Goal: Obtain resource: Obtain resource

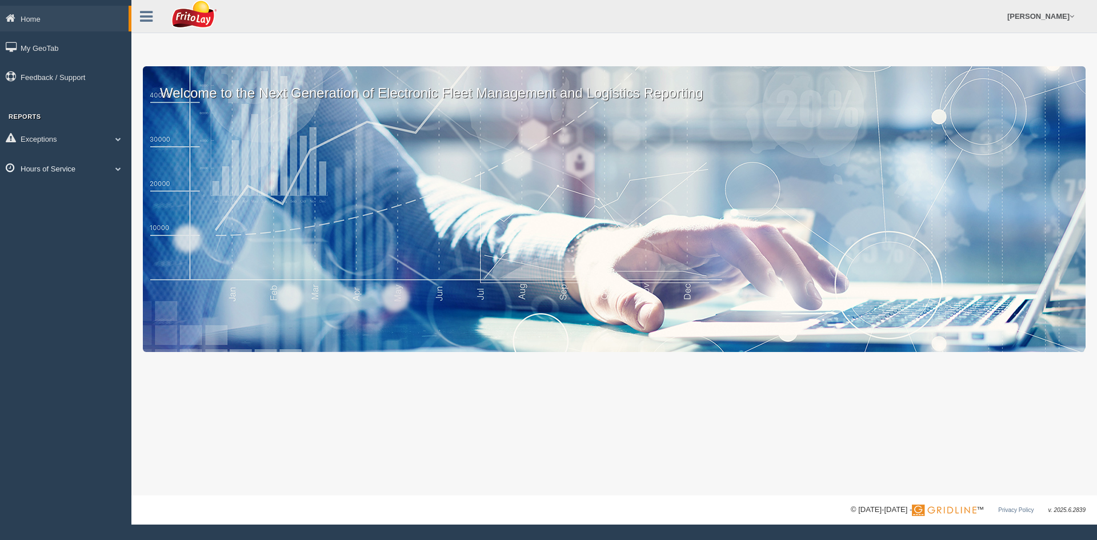
click at [29, 165] on link "Hours of Service" at bounding box center [65, 168] width 131 height 26
click at [62, 217] on link "HOS Violation Audit Reports" at bounding box center [75, 215] width 108 height 21
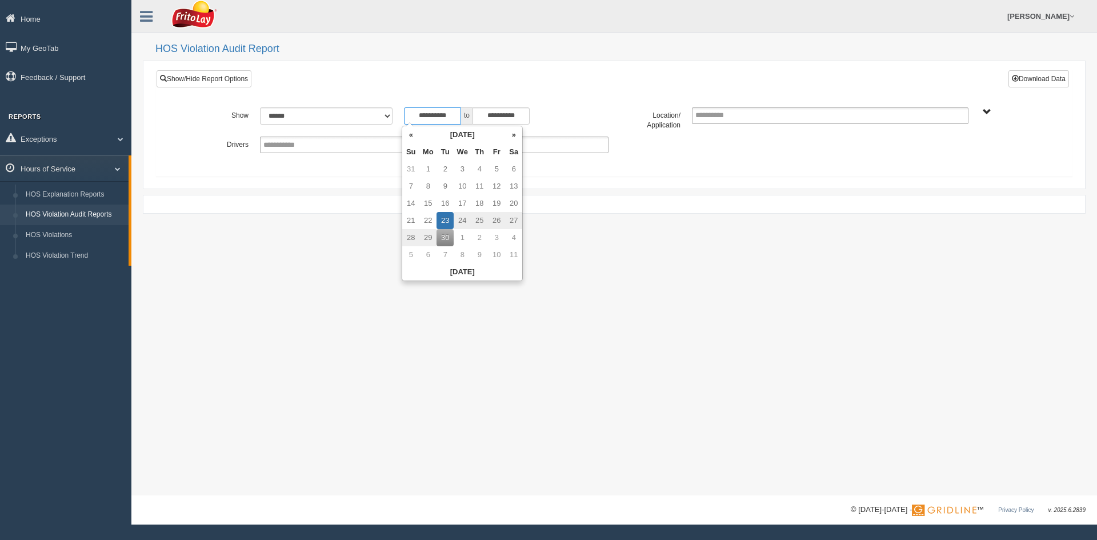
click at [453, 117] on input "**********" at bounding box center [432, 115] width 57 height 17
click at [412, 138] on th "«" at bounding box center [410, 134] width 17 height 17
click at [412, 137] on th "«" at bounding box center [413, 134] width 17 height 17
click at [416, 187] on td "1" at bounding box center [413, 186] width 17 height 17
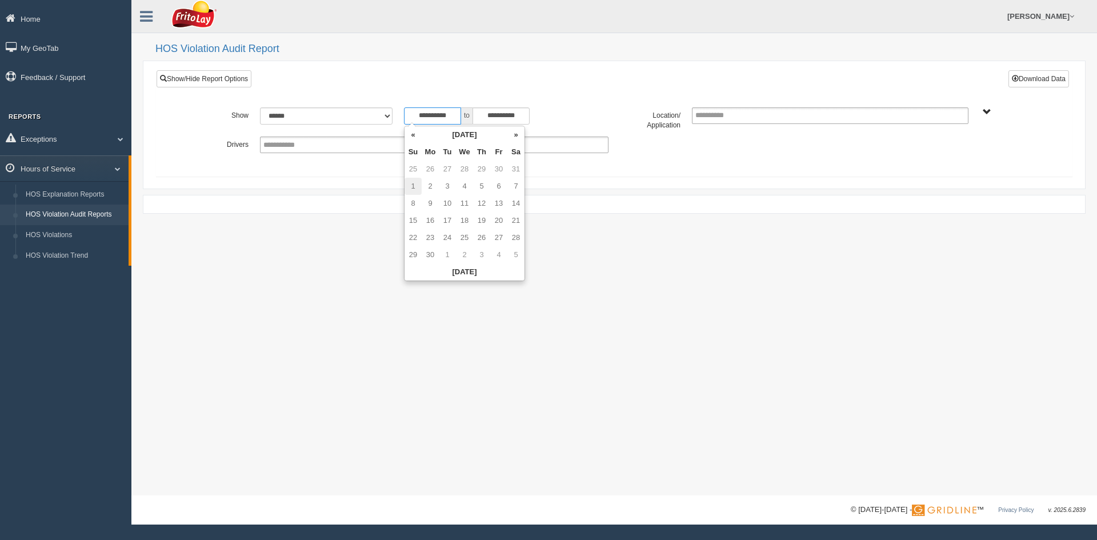
type input "**********"
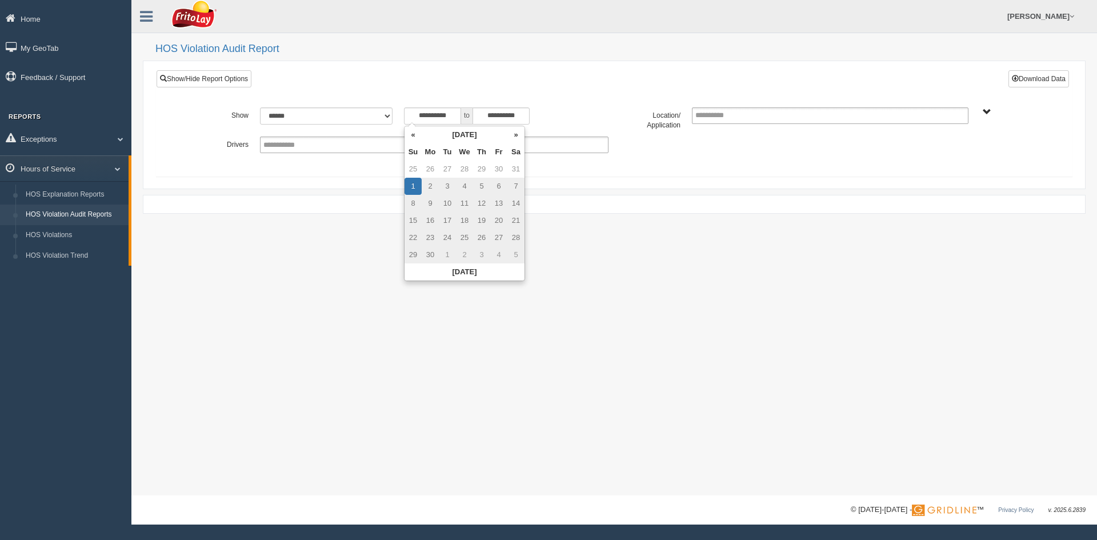
click at [616, 111] on label "Location/ Application" at bounding box center [650, 118] width 72 height 23
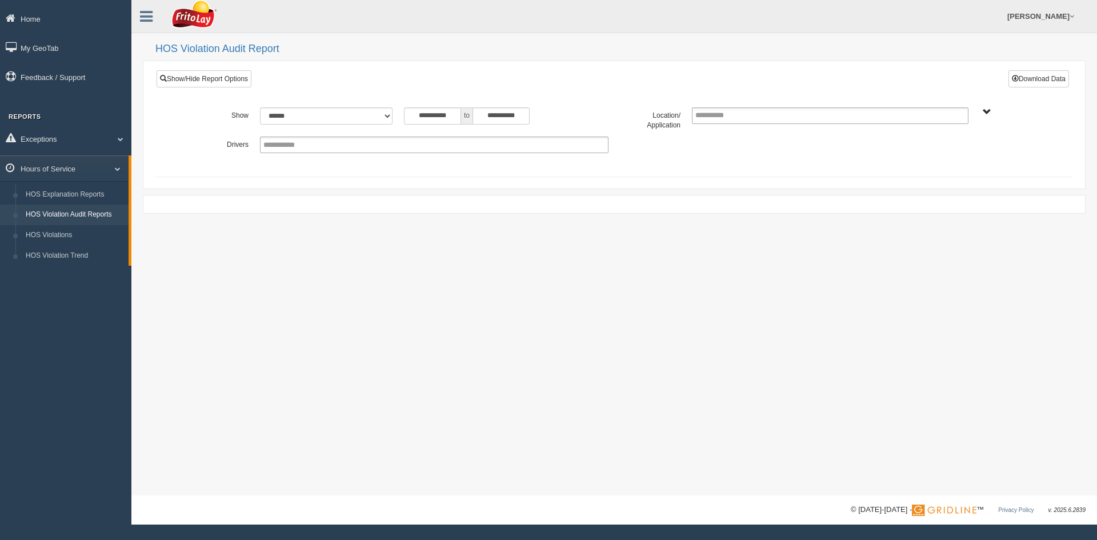
click at [980, 115] on div "AUSTIN ZONE-MU01511 COLORADO ZONE-MU01540 DFW NORTH ZONE-MU01544 DFW ZONE-MU015…" at bounding box center [1010, 111] width 61 height 9
click at [990, 110] on div "AUSTIN ZONE-MU01511 COLORADO ZONE-MU01540 DFW NORTH ZONE-MU01544 DFW ZONE-MU015…" at bounding box center [1010, 111] width 61 height 9
click at [987, 111] on span "AUSTIN ZONE-MU01511 COLORADO ZONE-MU01540 DFW NORTH ZONE-MU01544 DFW ZONE-MU015…" at bounding box center [987, 112] width 9 height 9
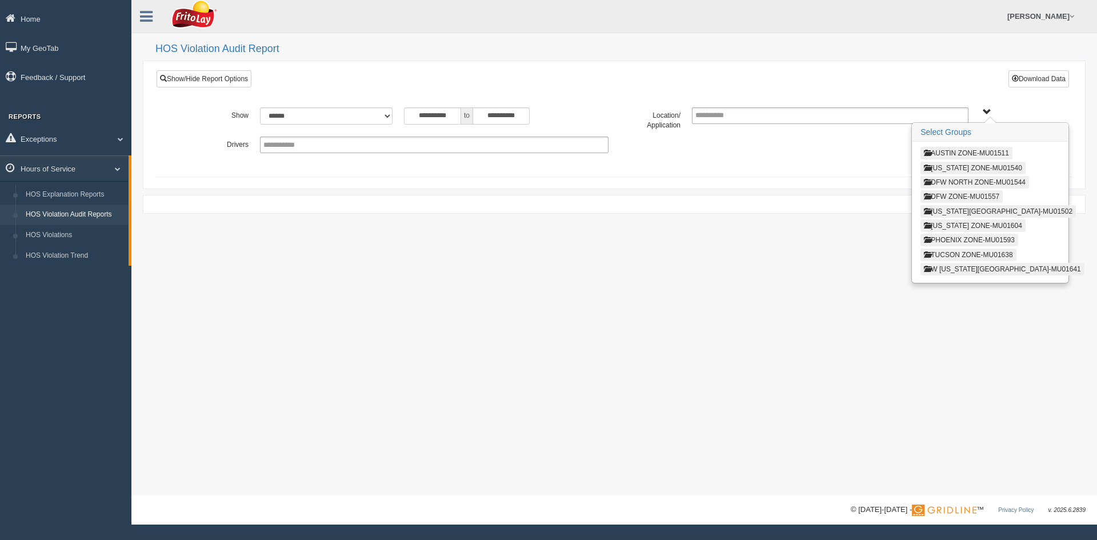
click at [951, 197] on button "DFW ZONE-MU01557" at bounding box center [962, 196] width 82 height 13
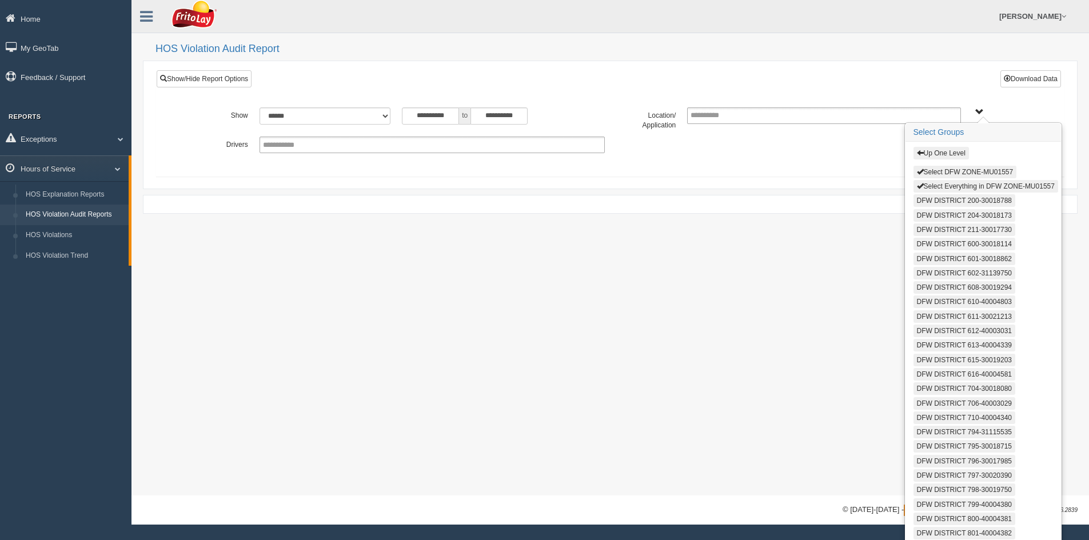
click at [959, 187] on button "Select Everything in DFW ZONE-MU01557" at bounding box center [985, 186] width 145 height 13
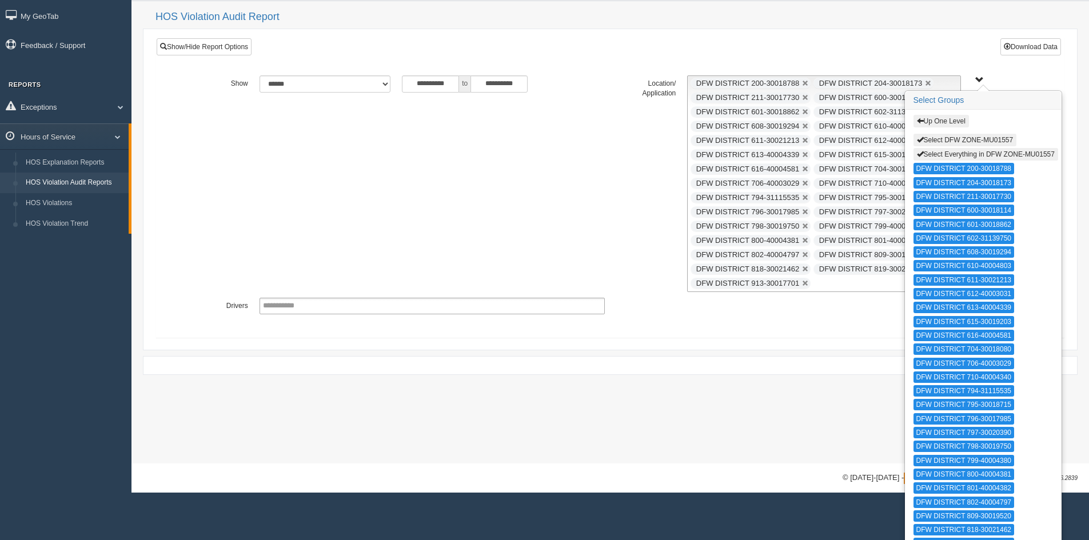
scroll to position [65, 0]
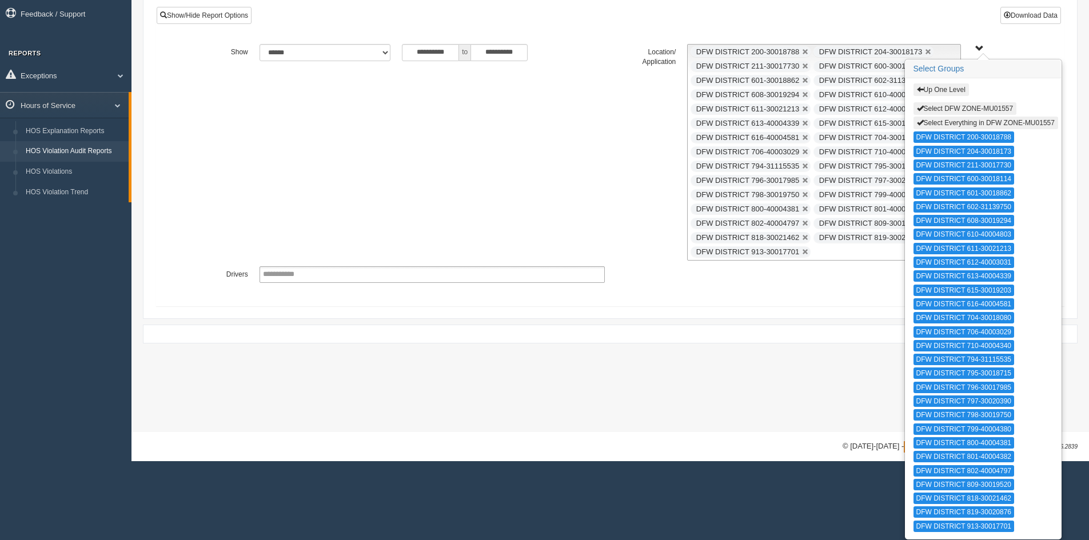
click at [1010, 124] on button "Select Everything in DFW ZONE-MU01557" at bounding box center [985, 123] width 145 height 13
type input "**********"
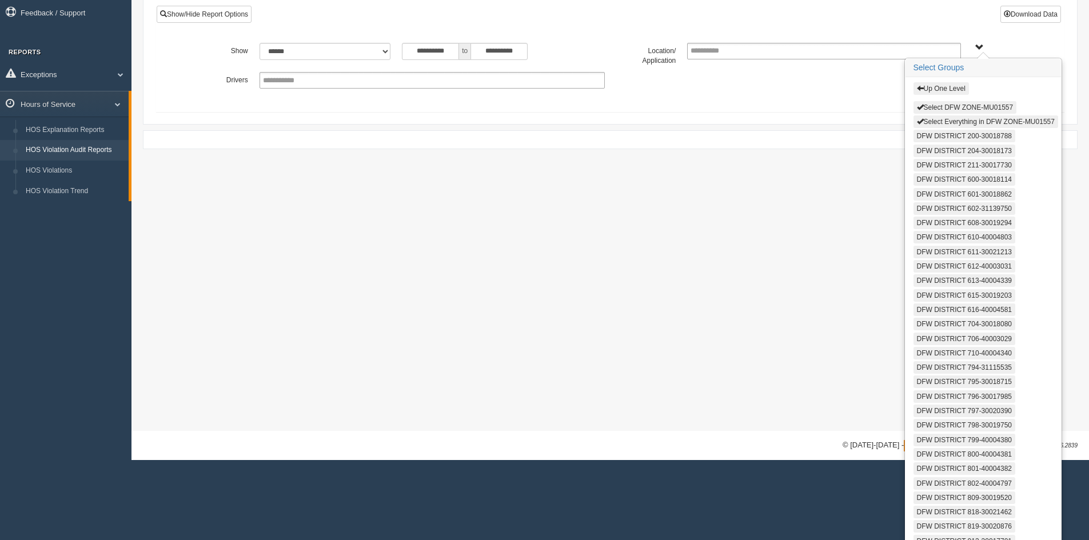
click at [947, 123] on button "Select Everything in DFW ZONE-MU01557" at bounding box center [985, 121] width 145 height 13
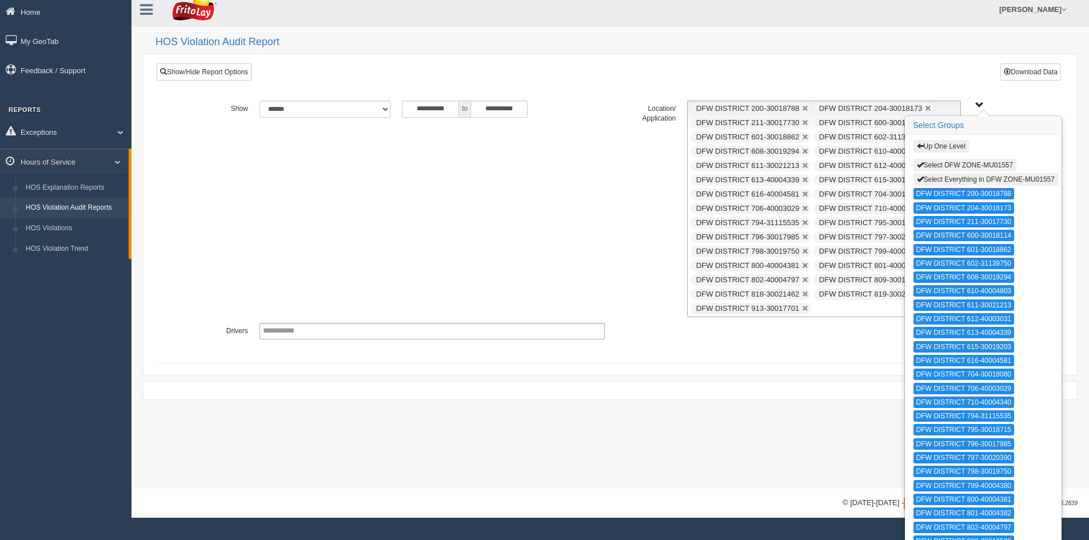
scroll to position [0, 0]
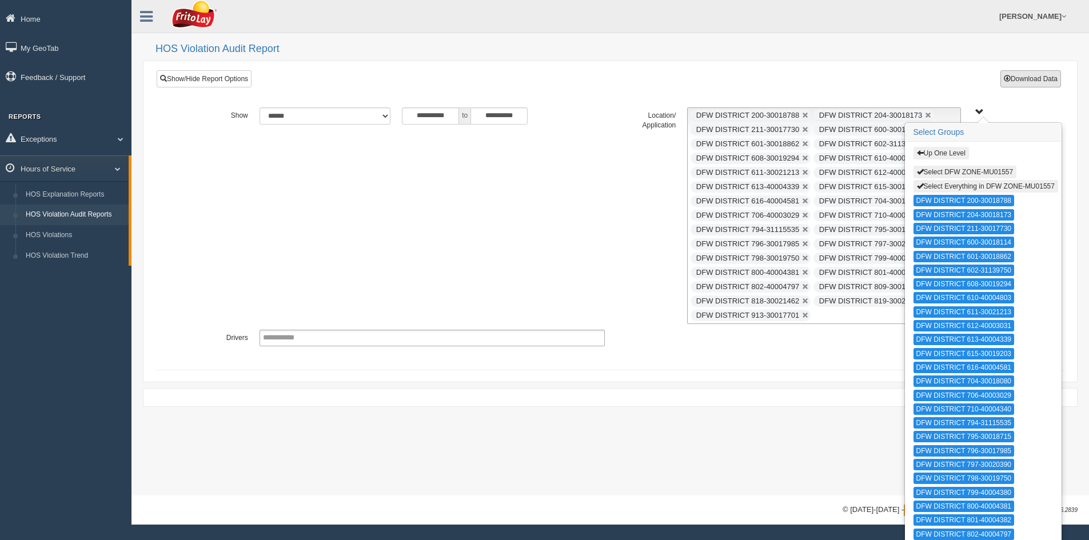
click at [1026, 76] on button "Download Data" at bounding box center [1030, 78] width 61 height 17
